Goal: Transaction & Acquisition: Purchase product/service

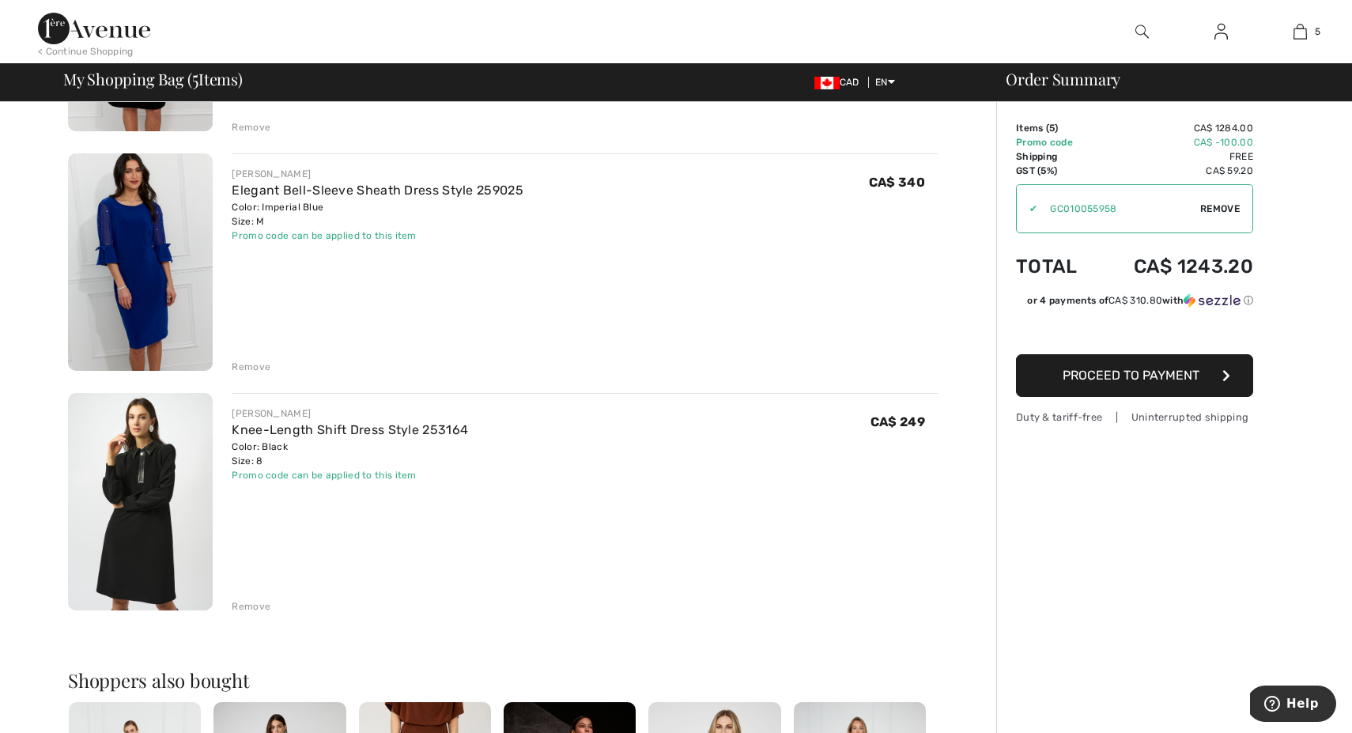
scroll to position [798, 0]
click at [245, 604] on div "Remove" at bounding box center [251, 605] width 39 height 14
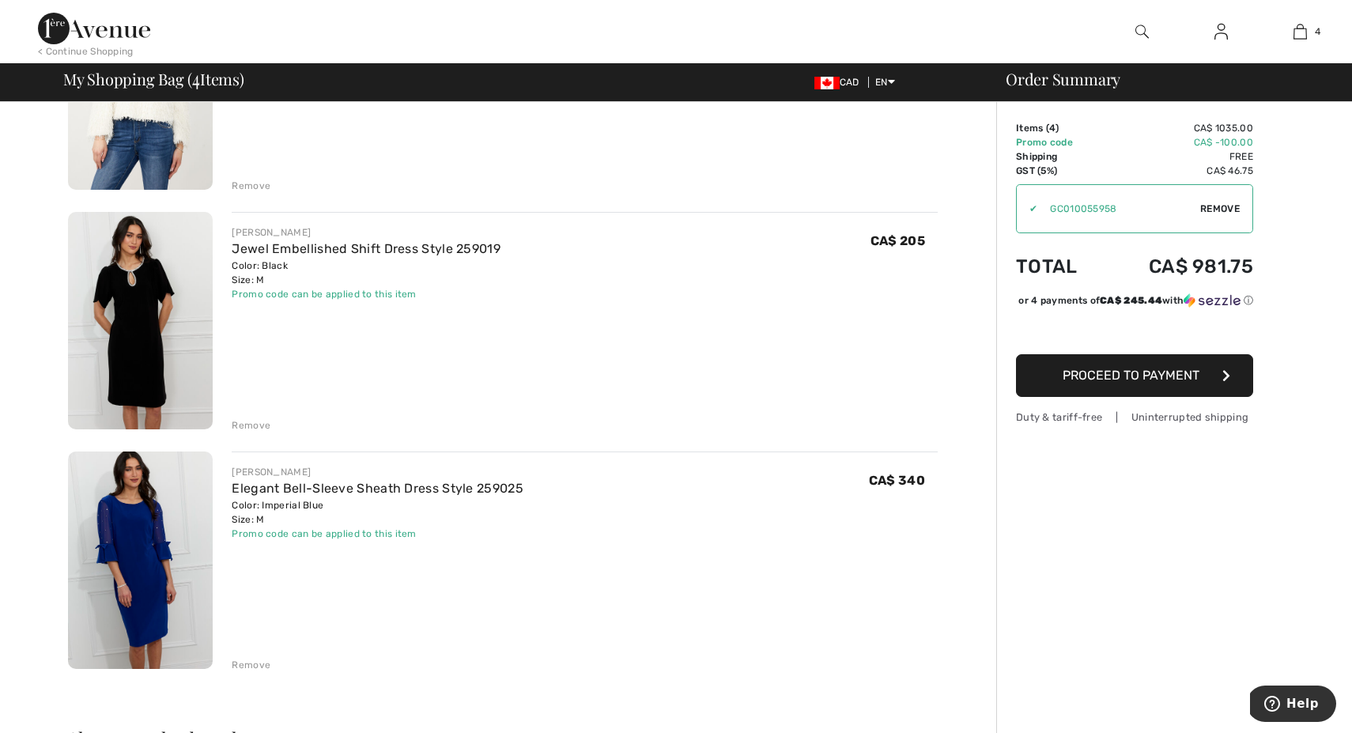
scroll to position [527, 0]
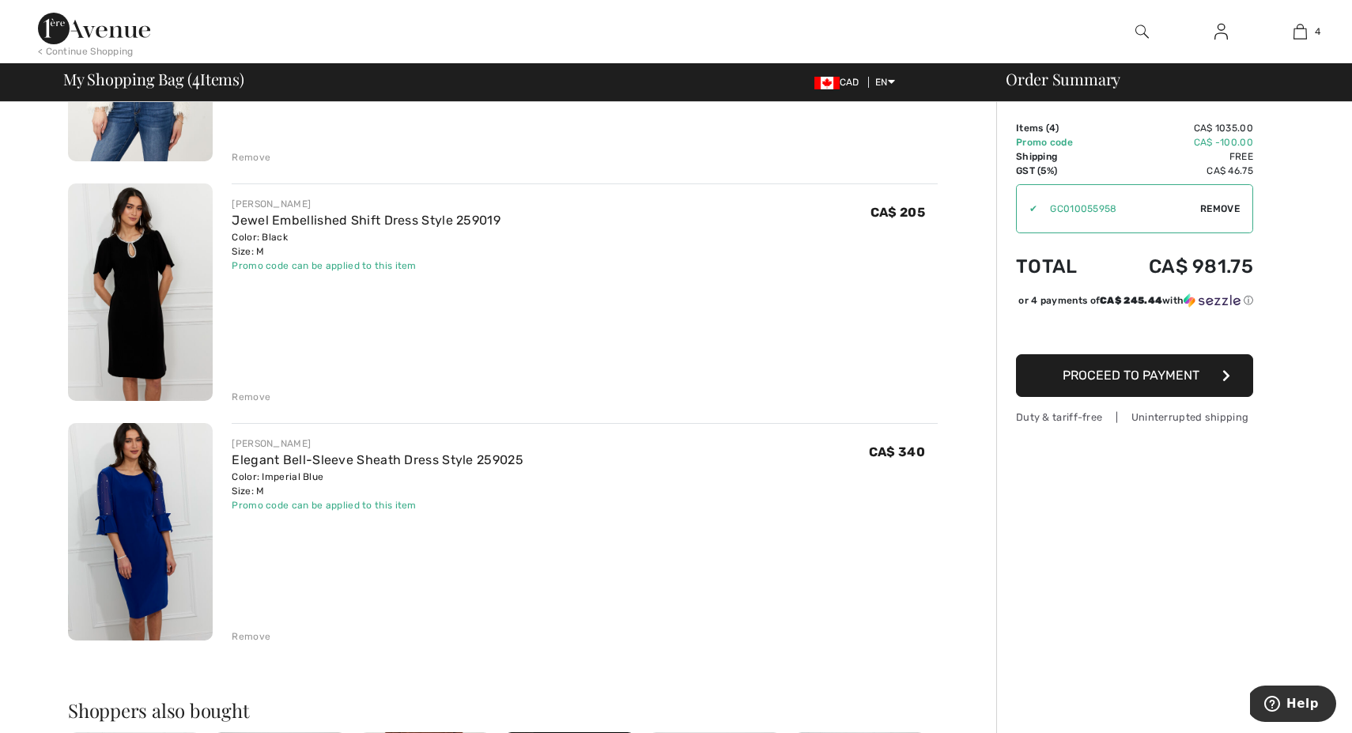
click at [1179, 383] on span "Proceed to Payment" at bounding box center [1130, 375] width 137 height 15
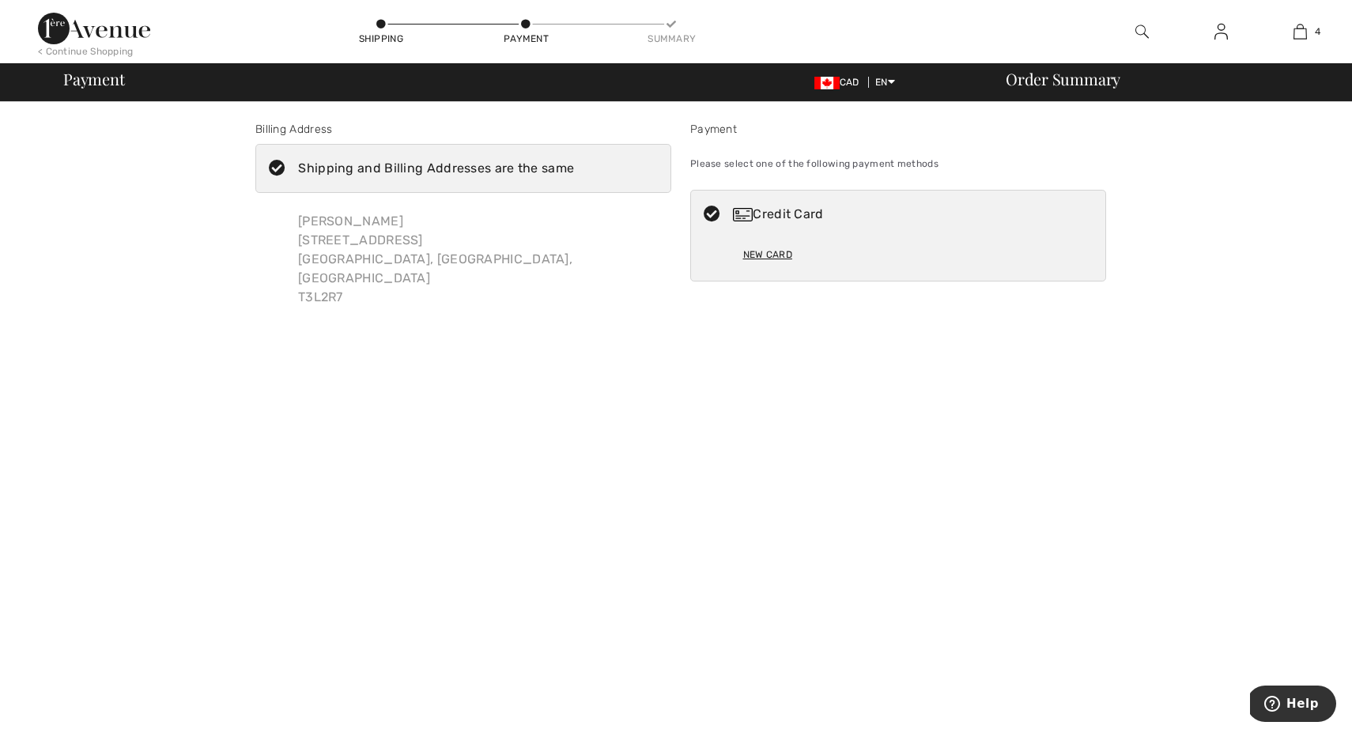
click at [762, 249] on div "New Card" at bounding box center [767, 254] width 49 height 27
click at [743, 213] on img at bounding box center [743, 214] width 20 height 13
click at [711, 206] on icon at bounding box center [712, 214] width 42 height 17
radio input "true"
click at [475, 156] on label "Shipping and Billing Addresses are the same" at bounding box center [463, 168] width 416 height 49
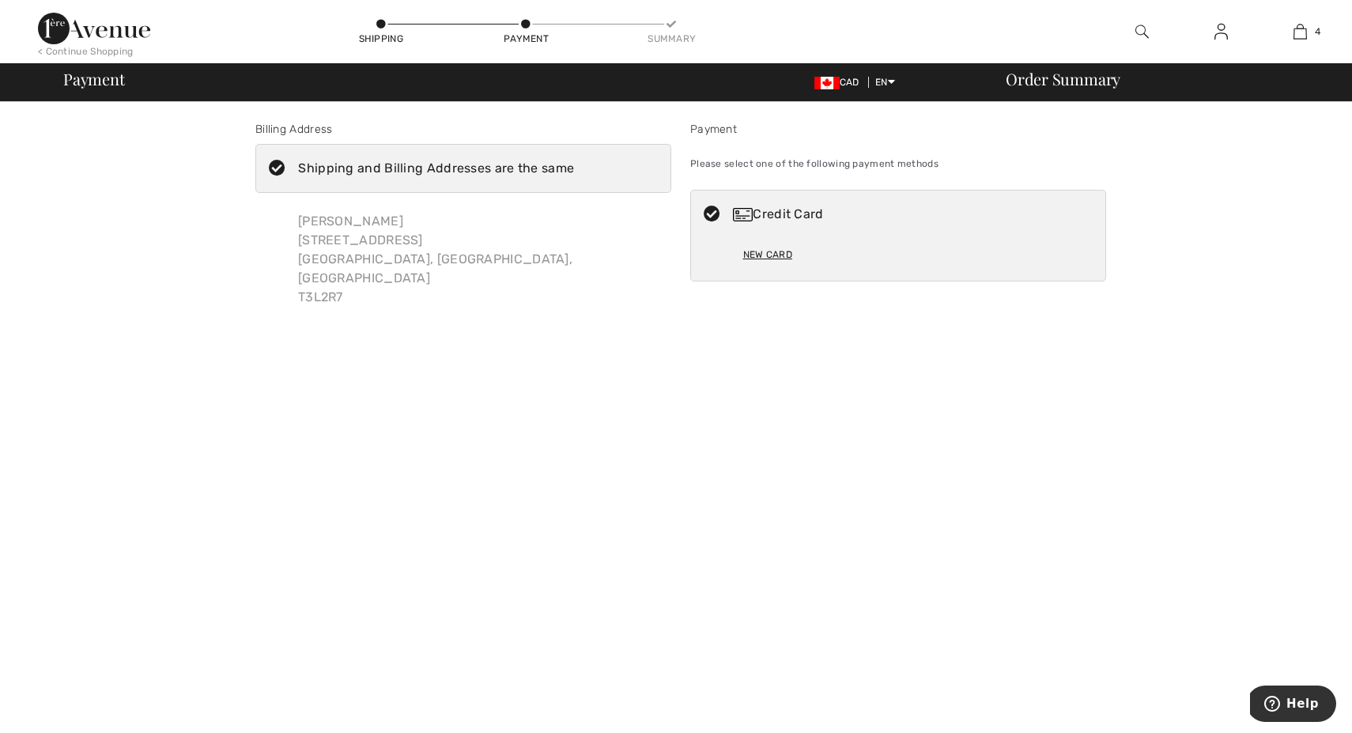
click at [574, 156] on input "Shipping and Billing Addresses are the same" at bounding box center [579, 168] width 10 height 47
checkbox input "false"
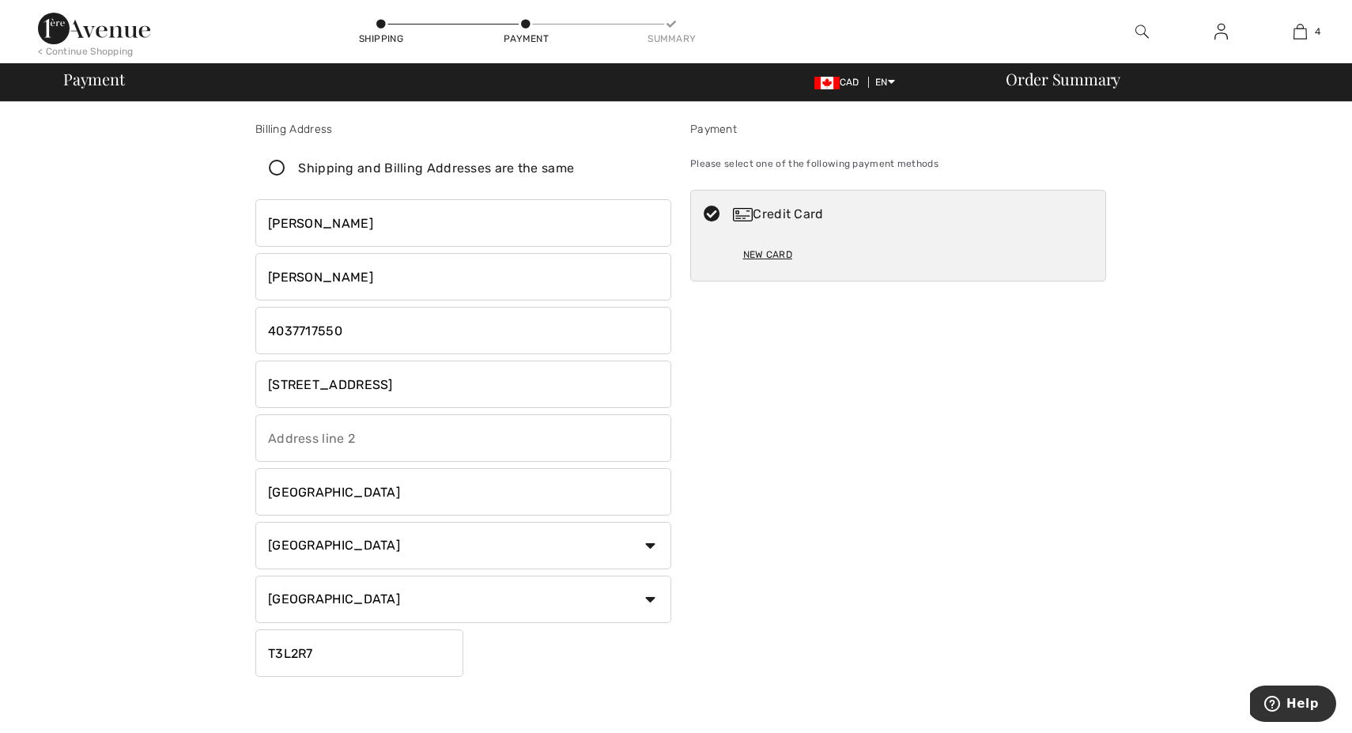
click at [769, 251] on div "New Card" at bounding box center [767, 254] width 49 height 27
click at [710, 210] on icon at bounding box center [712, 214] width 42 height 17
click at [772, 211] on div "Credit Card" at bounding box center [914, 214] width 362 height 19
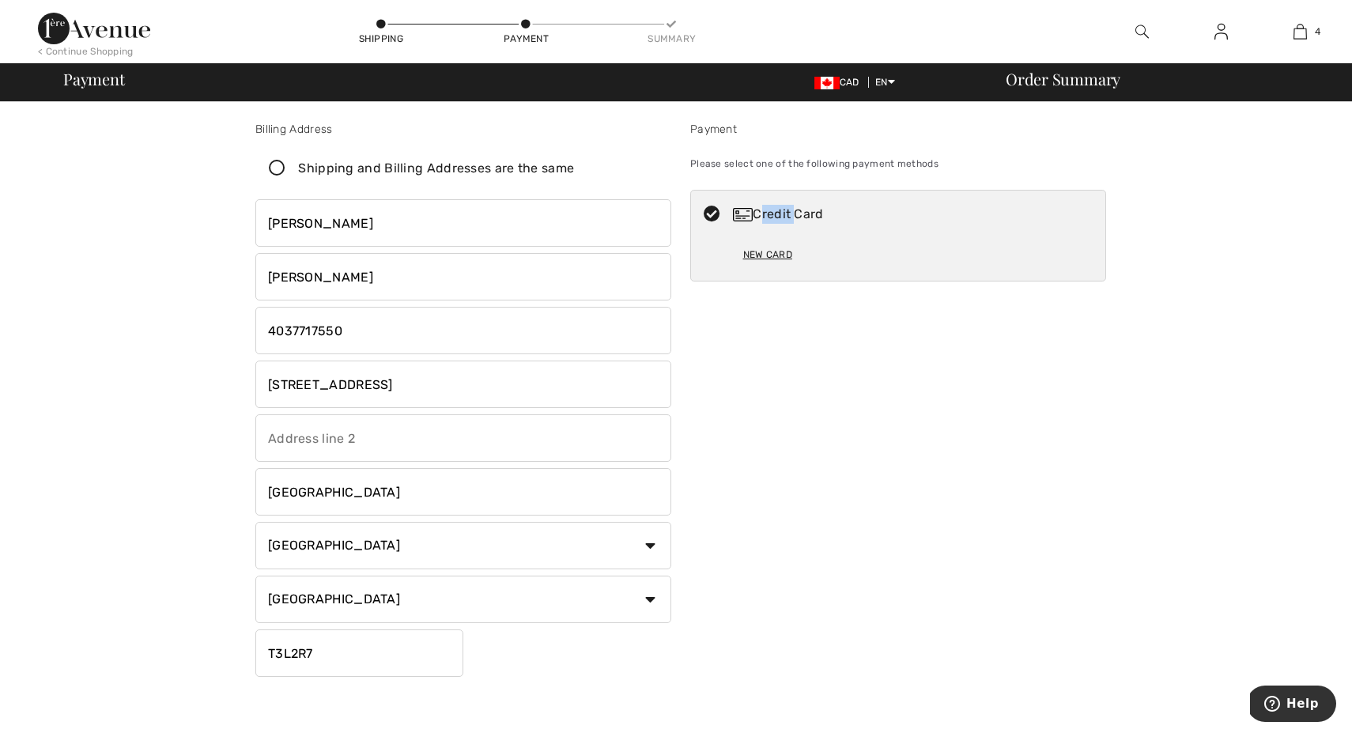
radio input "true"
click at [278, 164] on icon at bounding box center [277, 168] width 42 height 17
click at [574, 164] on input "Shipping and Billing Addresses are the same" at bounding box center [579, 168] width 10 height 47
checkbox input "true"
